Goal: Information Seeking & Learning: Learn about a topic

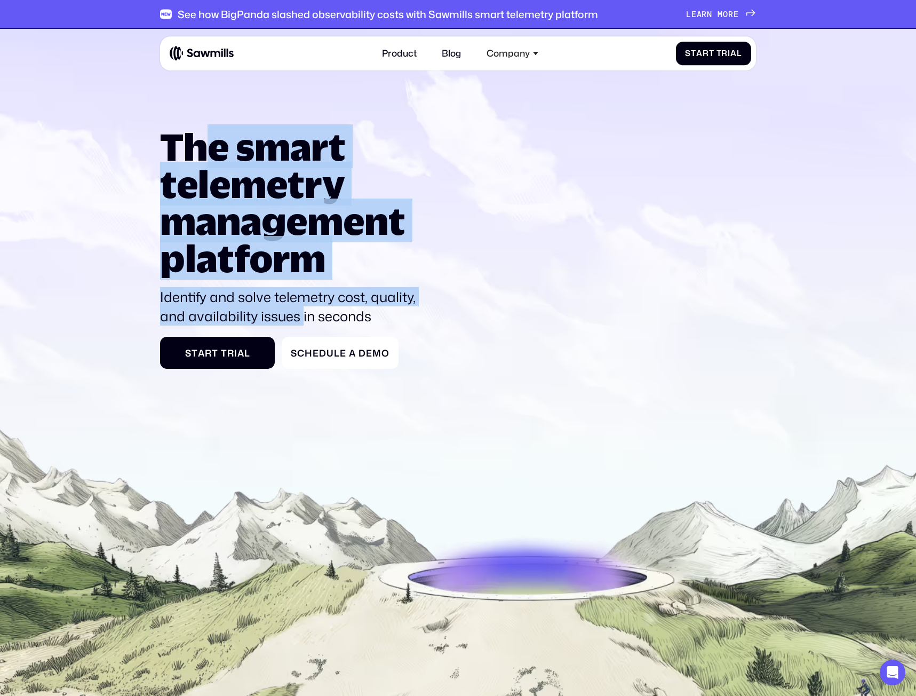
drag, startPoint x: 0, startPoint y: 0, endPoint x: 303, endPoint y: 319, distance: 439.9
click at [303, 319] on div "The smart telemetry management platform Identify and solve telemetry cost, qual…" at bounding box center [293, 226] width 266 height 197
click at [303, 319] on p "Identify and solve telemetry cost, quality, and availability issues in seconds" at bounding box center [293, 306] width 266 height 38
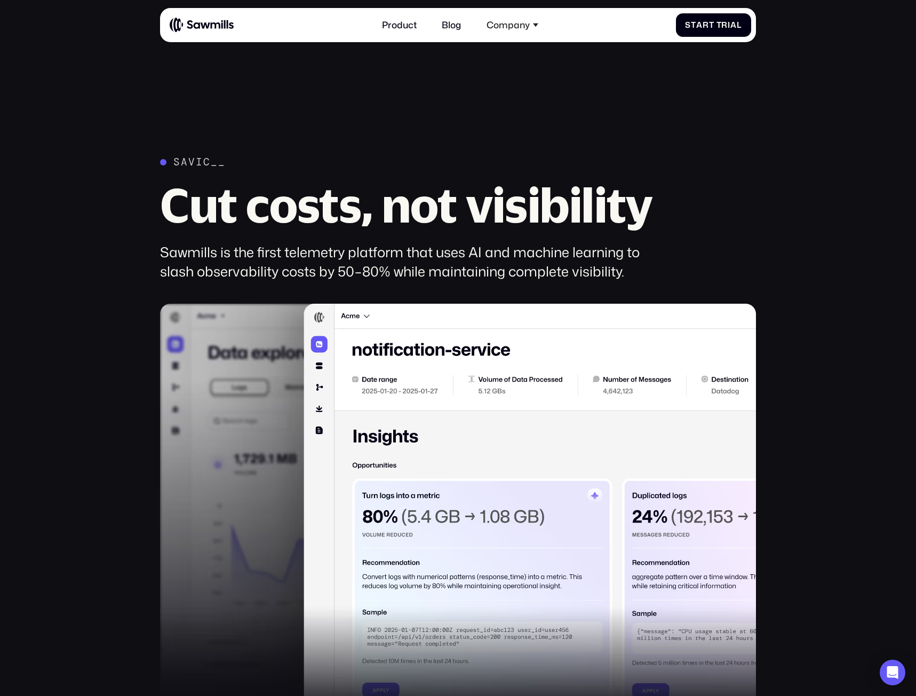
scroll to position [880, 0]
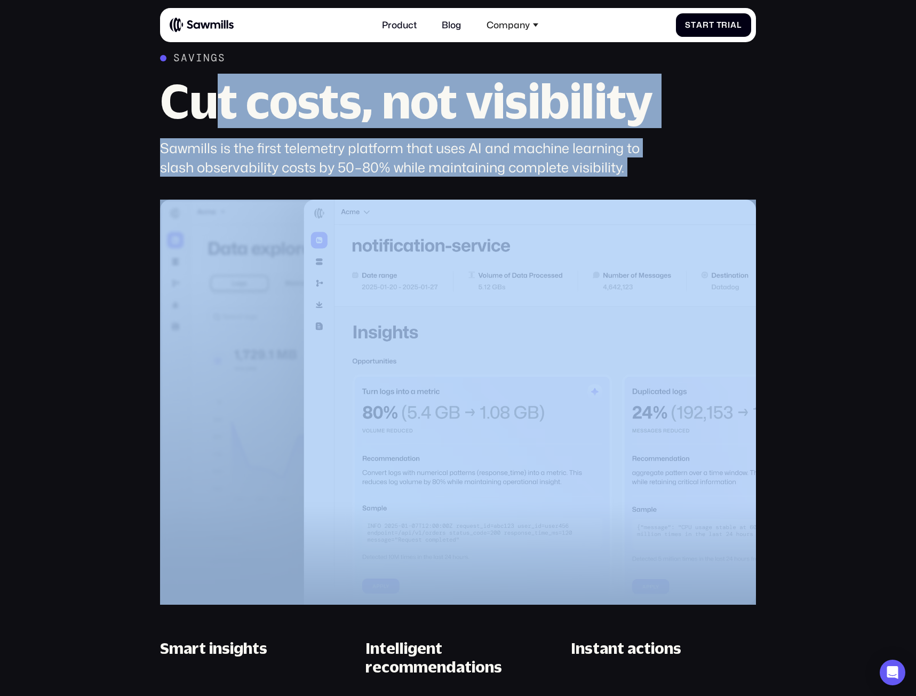
drag, startPoint x: 219, startPoint y: 79, endPoint x: 507, endPoint y: 174, distance: 303.8
click at [485, 177] on div "Savings Cut costs, not visibility Sawmills is the first telemetry platform that…" at bounding box center [457, 406] width 595 height 708
click at [508, 174] on div "Sawmills is the first telemetry platform that uses AI and machine learning to s…" at bounding box center [414, 157] width 509 height 38
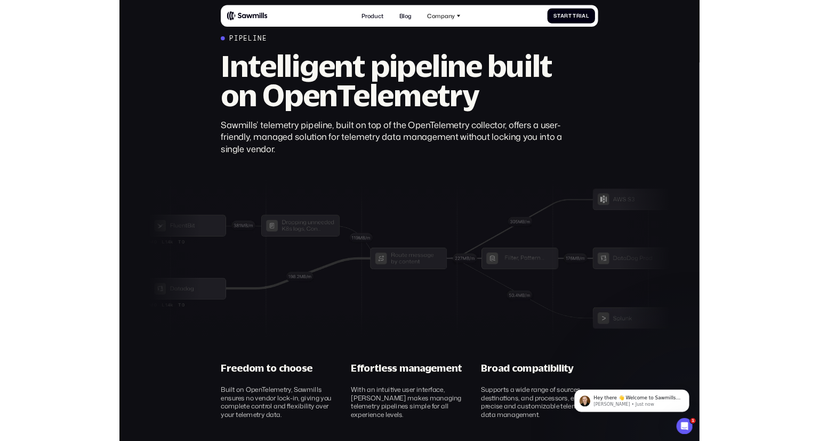
scroll to position [3537, 0]
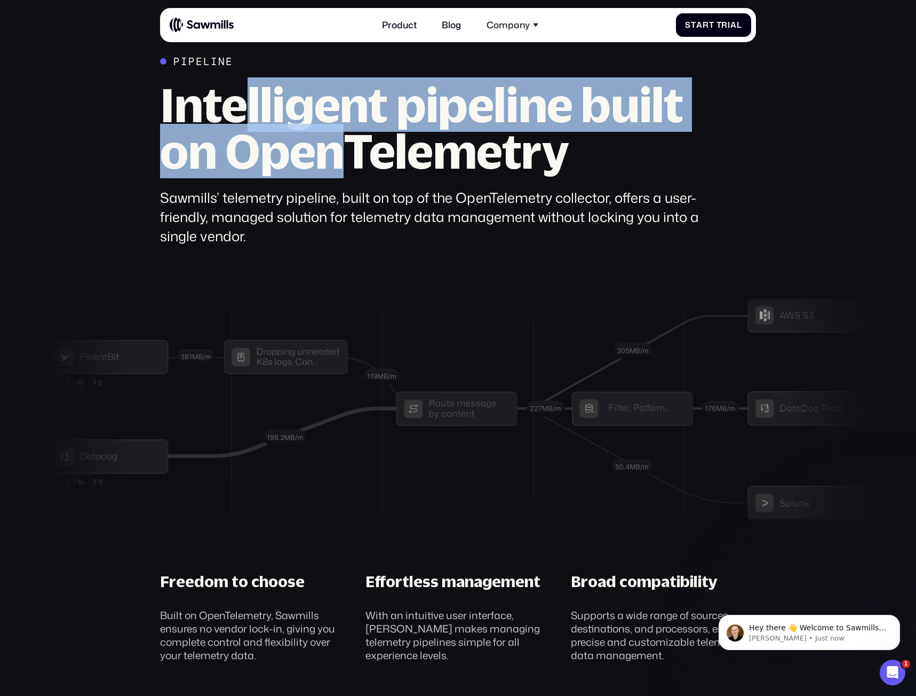
drag, startPoint x: 243, startPoint y: 116, endPoint x: 347, endPoint y: 234, distance: 157.3
click at [347, 234] on div "Pipeline Intelligent pipeline built on OpenTelemetry Sawmills’ telemetry pipeli…" at bounding box center [434, 150] width 549 height 190
click at [347, 234] on div "Sawmills’ telemetry pipeline, built on top of the OpenTelemetry collector, offe…" at bounding box center [434, 217] width 549 height 58
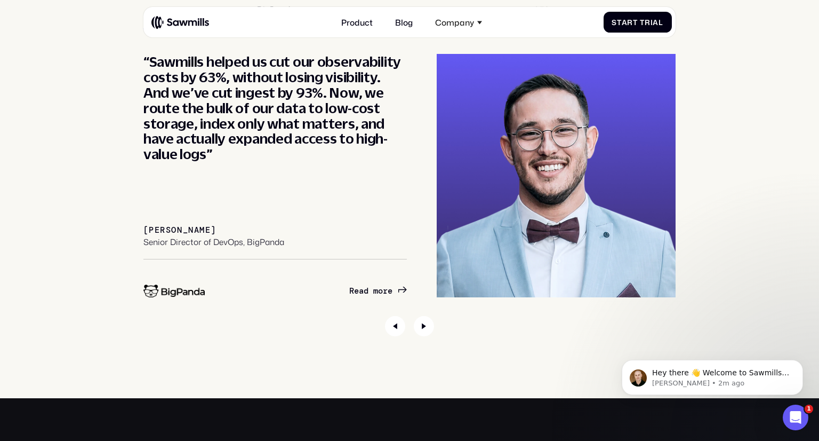
scroll to position [3894, 0]
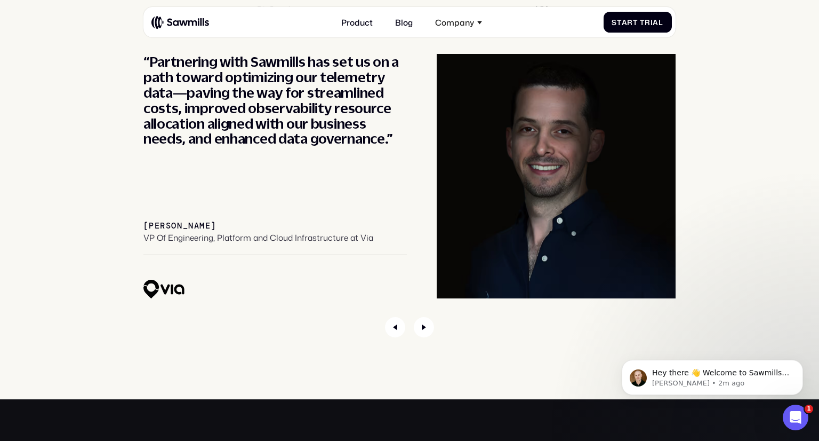
click at [92, 258] on div "_________ BigPanda VIA “Partnering with Sawmills has set us on a path toward op…" at bounding box center [409, 156] width 799 height 362
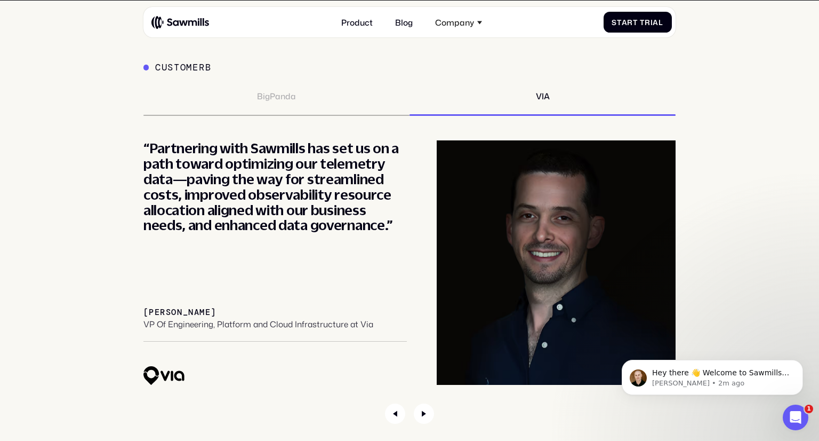
scroll to position [3820, 0]
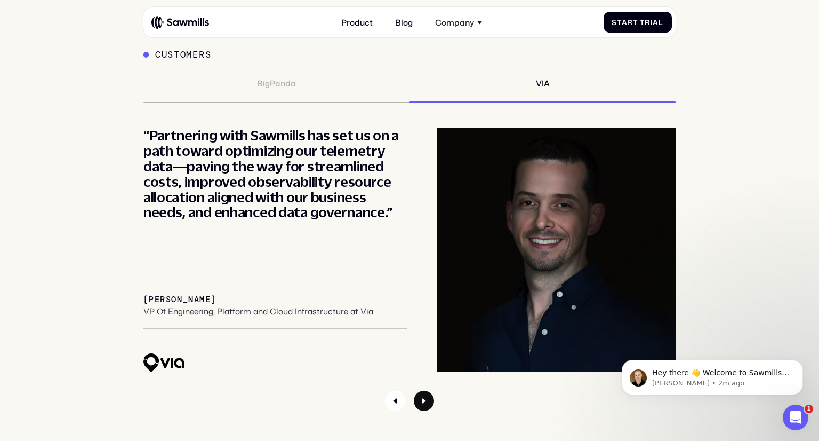
click at [429, 400] on icon "Next slide" at bounding box center [424, 400] width 20 height 20
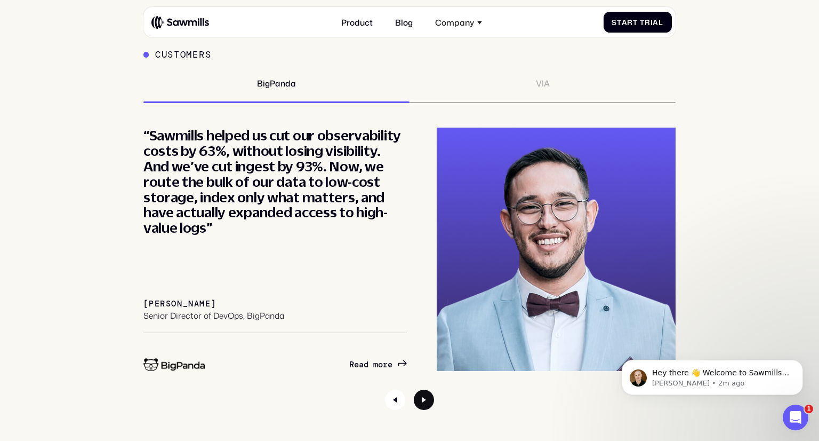
click at [429, 400] on icon "Next slide" at bounding box center [424, 399] width 20 height 20
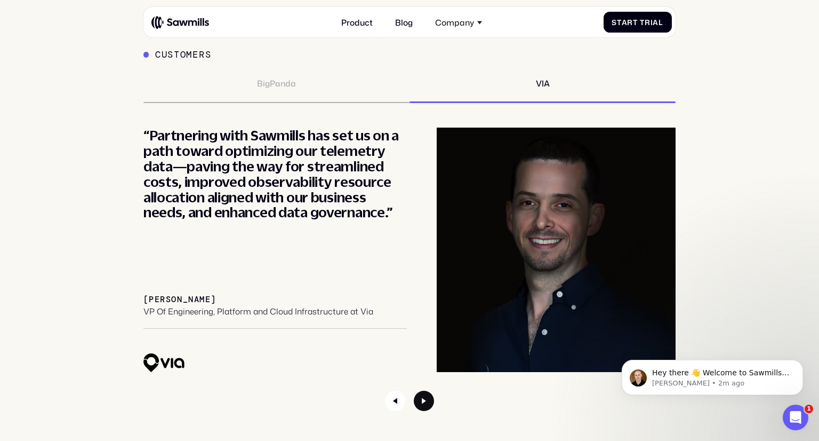
click at [429, 400] on icon "Next slide" at bounding box center [424, 400] width 20 height 20
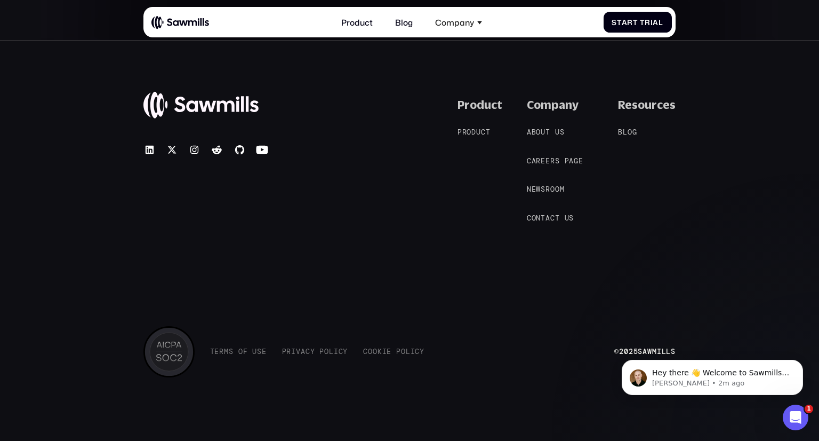
scroll to position [4704, 0]
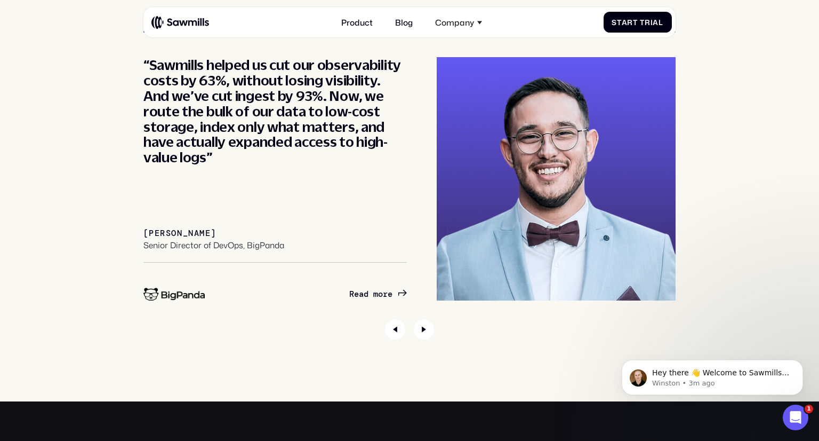
click at [49, 265] on div "_________ BigPanda VIA “Partnering with Sawmills has set us on a path toward op…" at bounding box center [409, 159] width 799 height 361
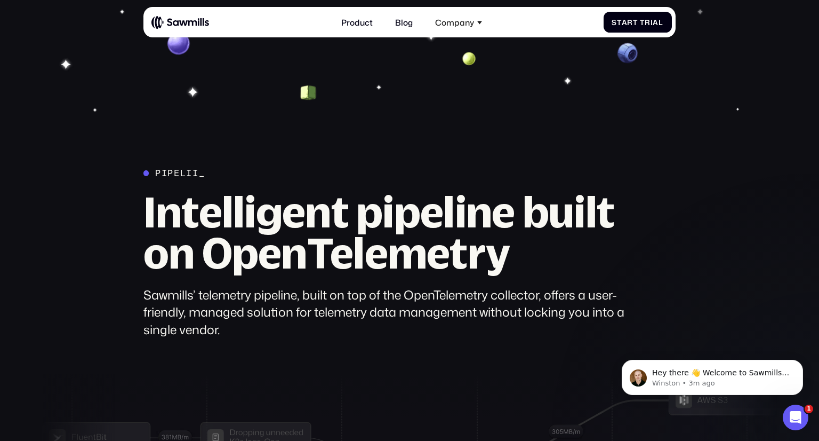
scroll to position [2874, 0]
